Goal: Find specific page/section: Find specific page/section

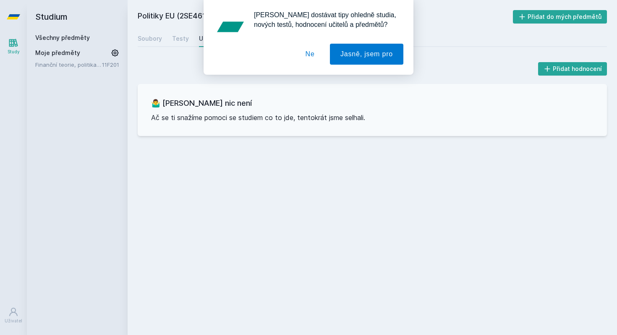
click at [306, 53] on button "Ne" at bounding box center [310, 54] width 30 height 21
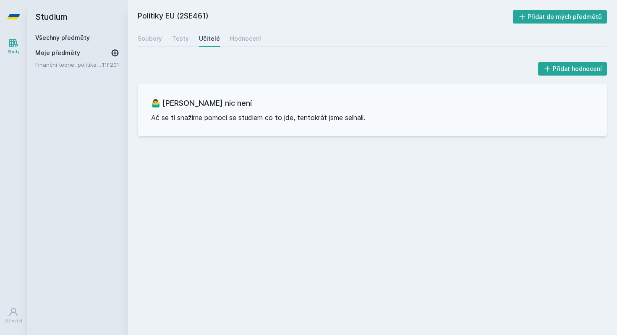
click at [14, 45] on icon at bounding box center [13, 43] width 10 height 10
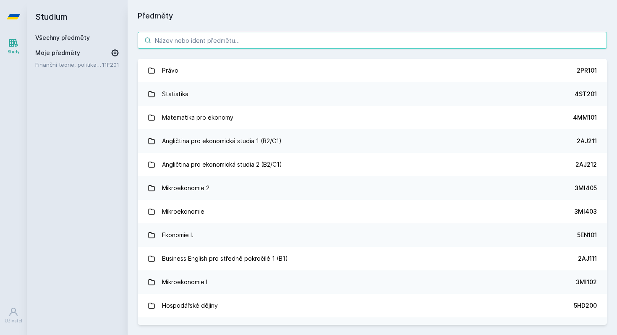
click at [174, 35] on input "search" at bounding box center [373, 40] width 470 height 17
paste input "4ES614"
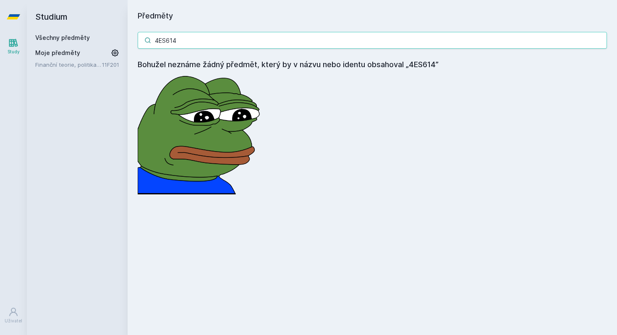
click at [171, 42] on input "4ES614" at bounding box center [373, 40] width 470 height 17
paste input "2IB521"
click at [166, 42] on input "2IB521" at bounding box center [373, 40] width 470 height 17
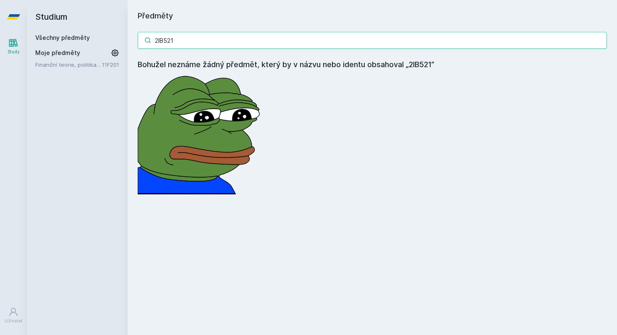
paste input "PR415"
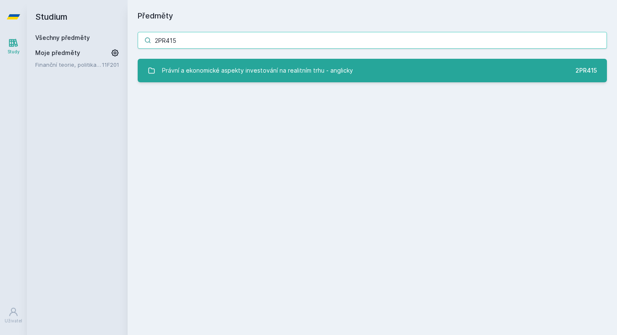
type input "2PR415"
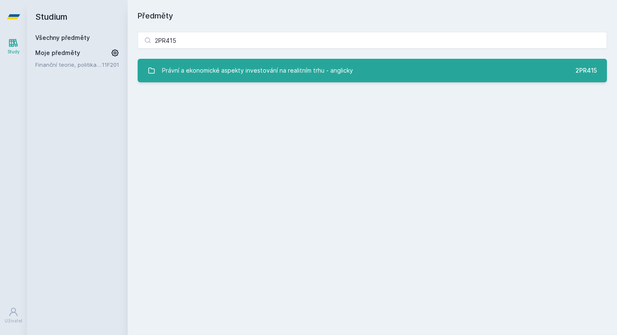
click at [222, 68] on div "Právní a ekonomické aspekty investování na realitním trhu - anglicky" at bounding box center [257, 70] width 191 height 17
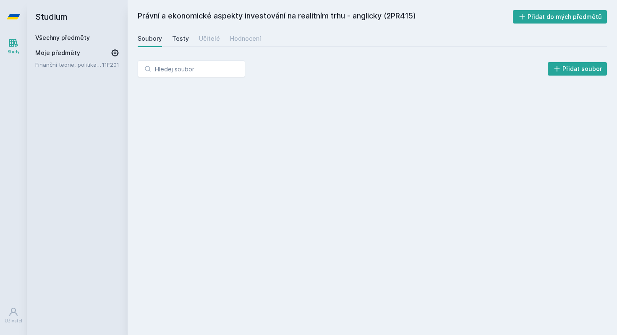
click at [172, 37] on div "Testy" at bounding box center [180, 38] width 17 height 8
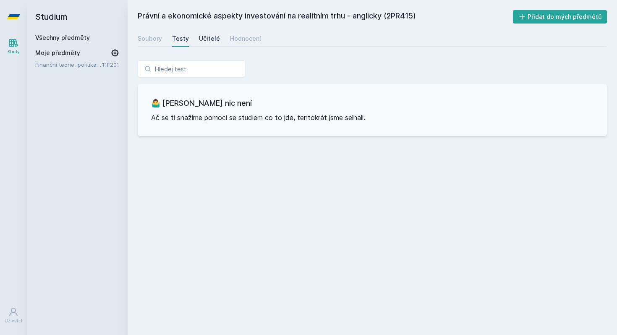
click at [205, 41] on div "Učitelé" at bounding box center [209, 38] width 21 height 8
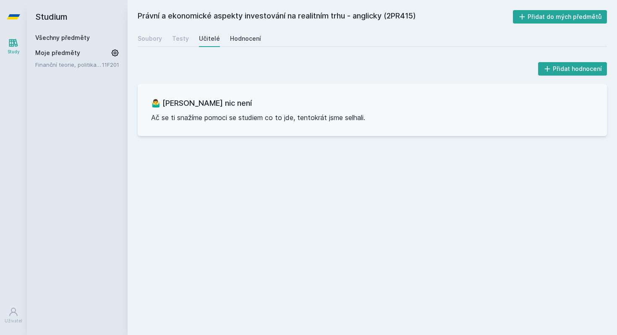
click at [235, 46] on link "Hodnocení" at bounding box center [245, 38] width 31 height 17
click at [56, 52] on span "Moje předměty" at bounding box center [57, 53] width 45 height 8
click at [14, 41] on icon at bounding box center [13, 43] width 9 height 8
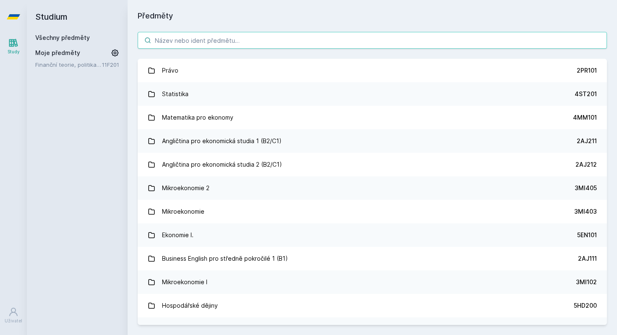
click at [203, 44] on input "search" at bounding box center [373, 40] width 470 height 17
paste input "2PR512"
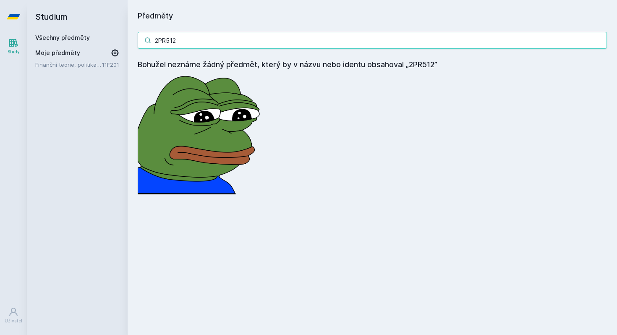
type input "2PR512"
